Goal: Task Accomplishment & Management: Manage account settings

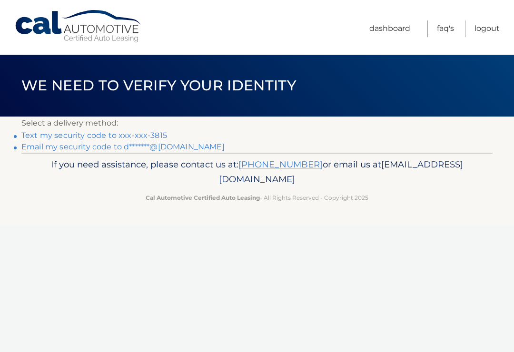
click at [48, 131] on link "Text my security code to xxx-xxx-3815" at bounding box center [94, 135] width 146 height 9
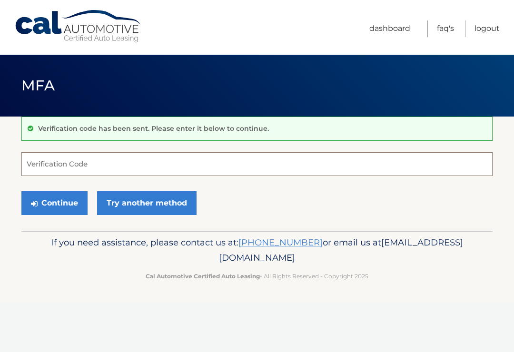
click at [43, 163] on input "Verification Code" at bounding box center [256, 164] width 471 height 24
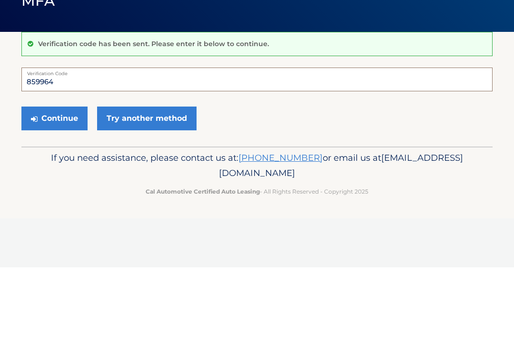
type input "859964"
click at [62, 191] on button "Continue" at bounding box center [54, 203] width 66 height 24
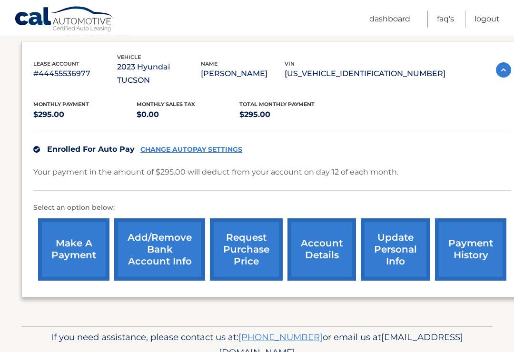
scroll to position [172, 0]
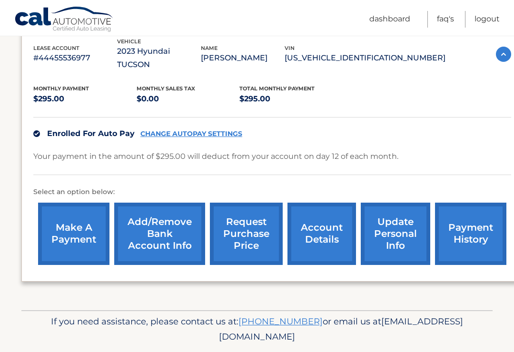
click at [474, 216] on link "payment history" at bounding box center [470, 234] width 71 height 62
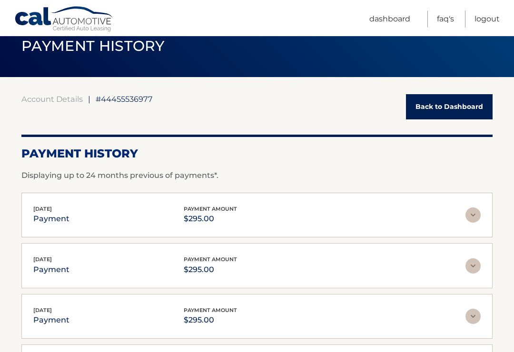
scroll to position [7, 0]
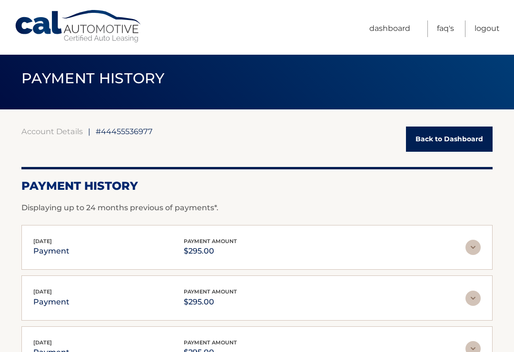
click at [459, 144] on link "Back to Dashboard" at bounding box center [449, 139] width 87 height 25
click at [458, 137] on link "Back to Dashboard" at bounding box center [449, 139] width 87 height 25
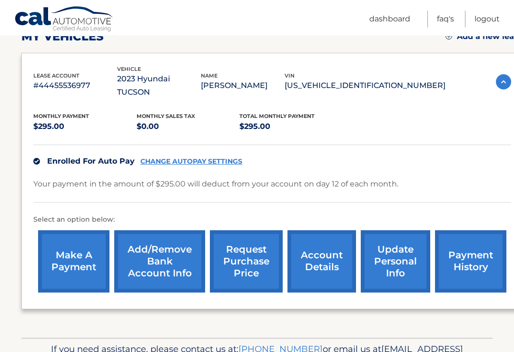
scroll to position [172, 0]
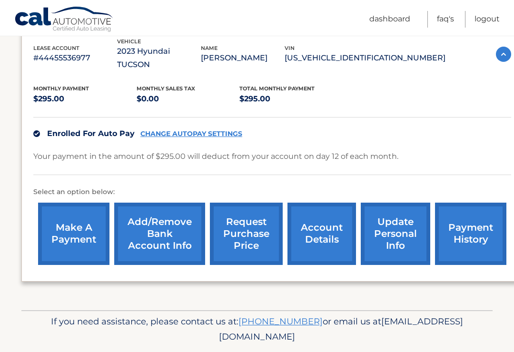
click at [331, 217] on link "account details" at bounding box center [322, 234] width 69 height 62
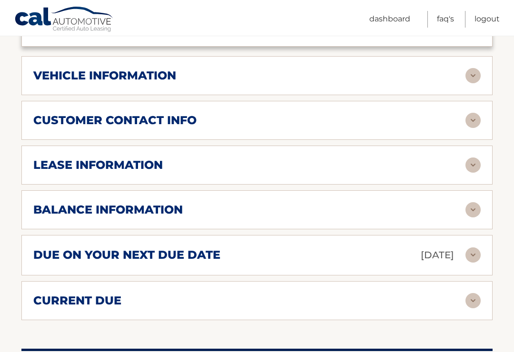
scroll to position [435, 0]
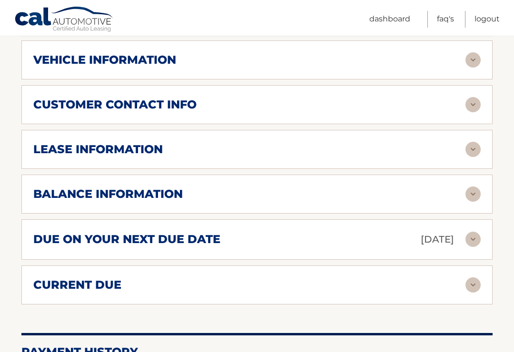
click at [472, 142] on img at bounding box center [473, 149] width 15 height 15
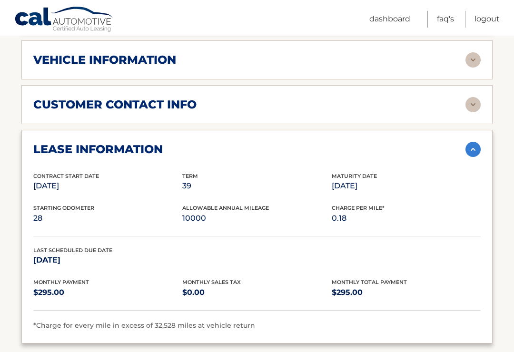
click at [475, 142] on img at bounding box center [473, 149] width 15 height 15
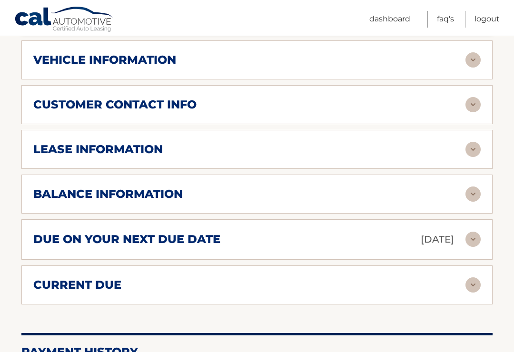
click at [472, 187] on img at bounding box center [473, 194] width 15 height 15
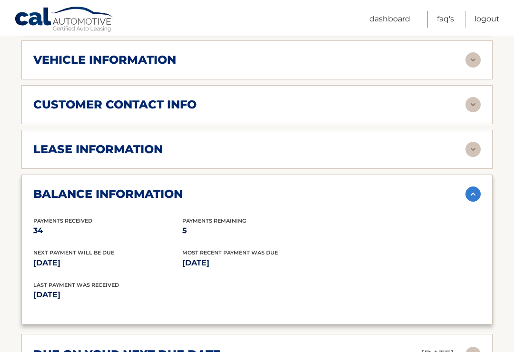
click at [475, 187] on img at bounding box center [473, 194] width 15 height 15
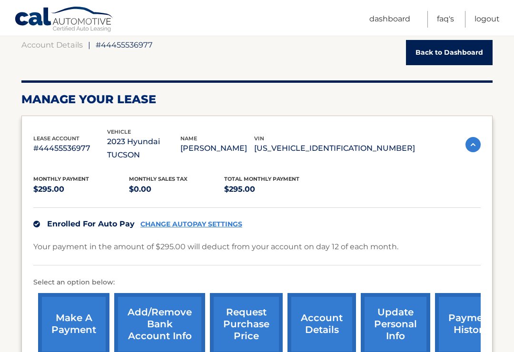
scroll to position [0, 0]
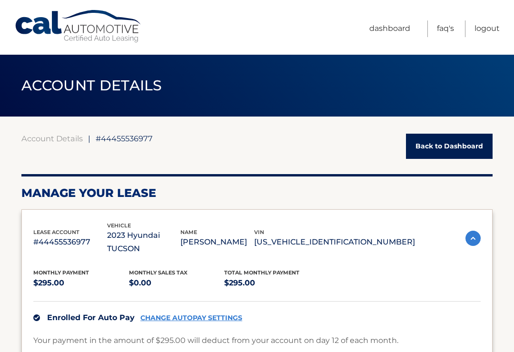
click at [492, 26] on link "Logout" at bounding box center [487, 28] width 25 height 17
